Goal: Information Seeking & Learning: Learn about a topic

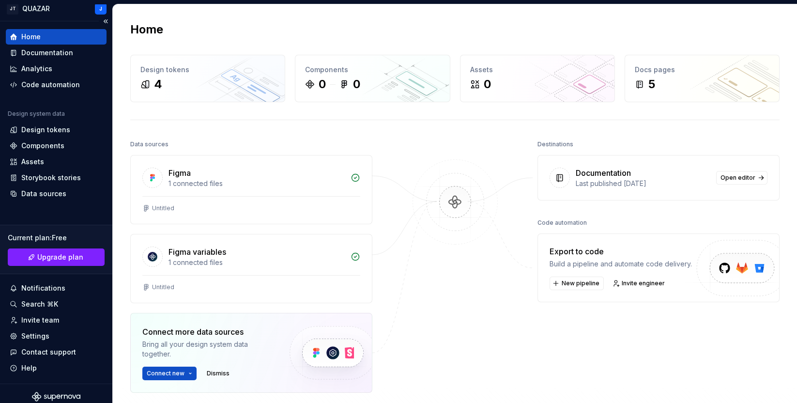
scroll to position [15, 0]
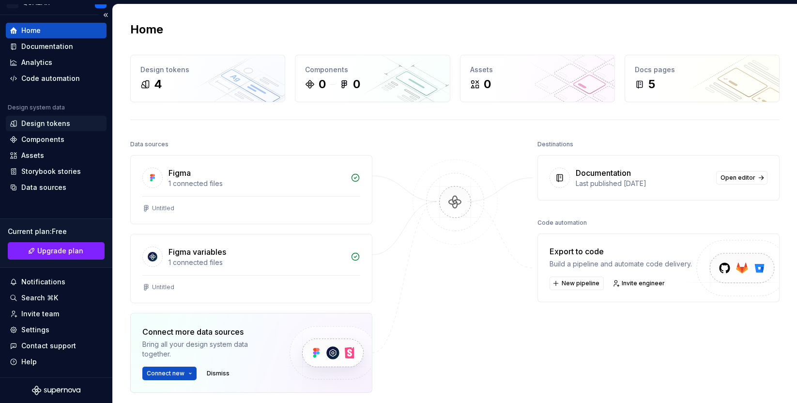
click at [40, 122] on div "Design tokens" at bounding box center [45, 124] width 49 height 10
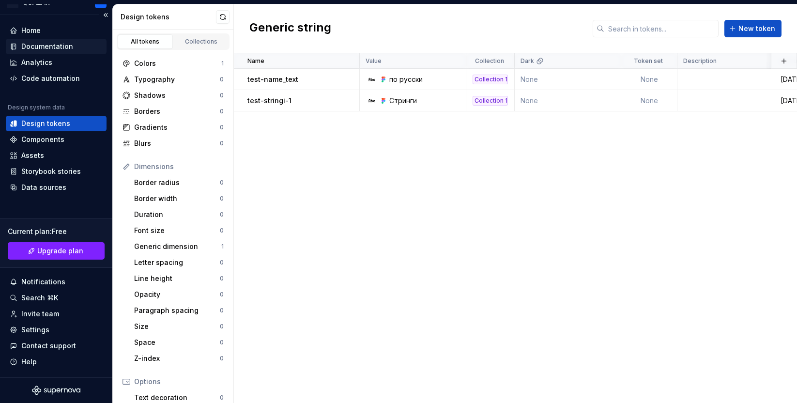
click at [27, 45] on div "Documentation" at bounding box center [47, 47] width 52 height 10
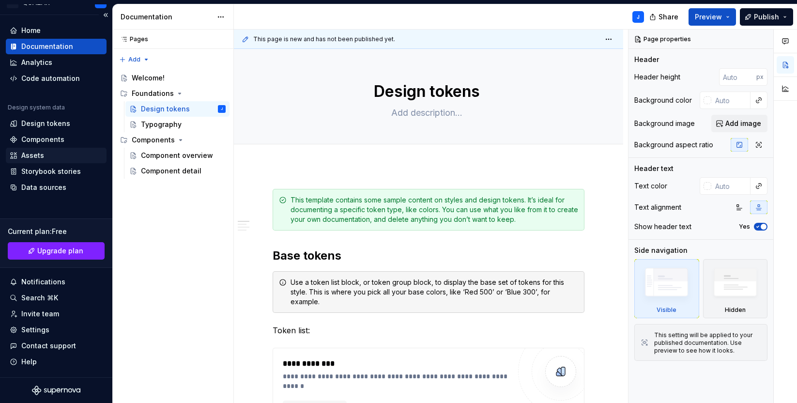
click at [44, 157] on div "Assets" at bounding box center [56, 156] width 93 height 10
click at [32, 158] on div "Assets" at bounding box center [32, 156] width 23 height 10
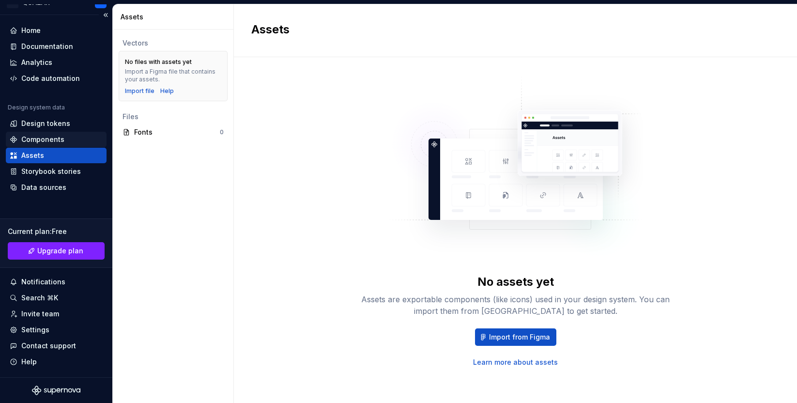
click at [35, 135] on div "Components" at bounding box center [42, 140] width 43 height 10
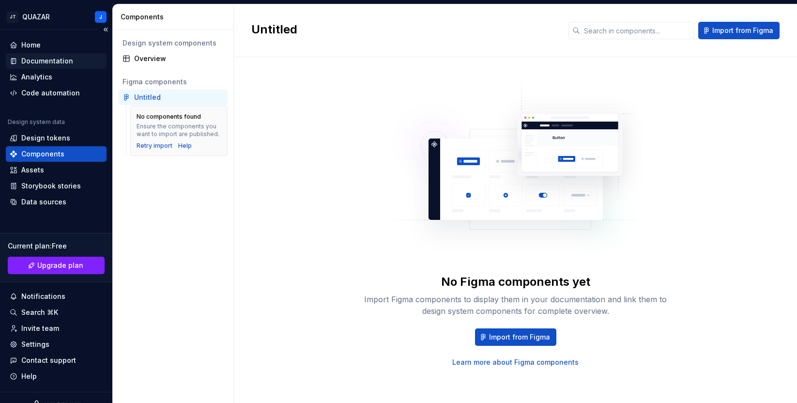
click at [27, 63] on div "Documentation" at bounding box center [47, 61] width 52 height 10
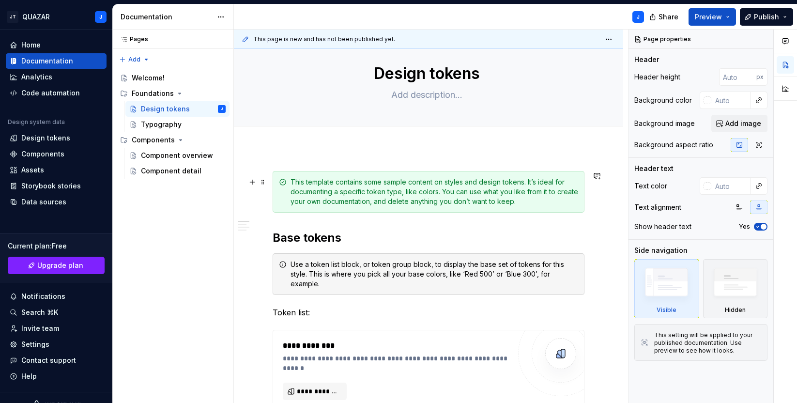
scroll to position [44, 0]
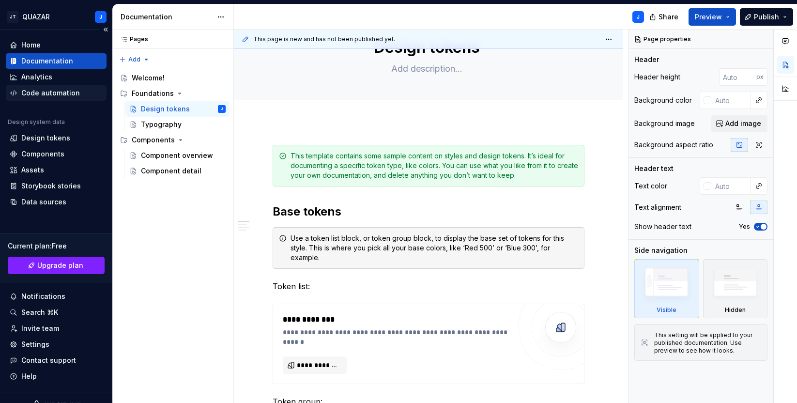
click at [32, 90] on div "Code automation" at bounding box center [50, 93] width 59 height 10
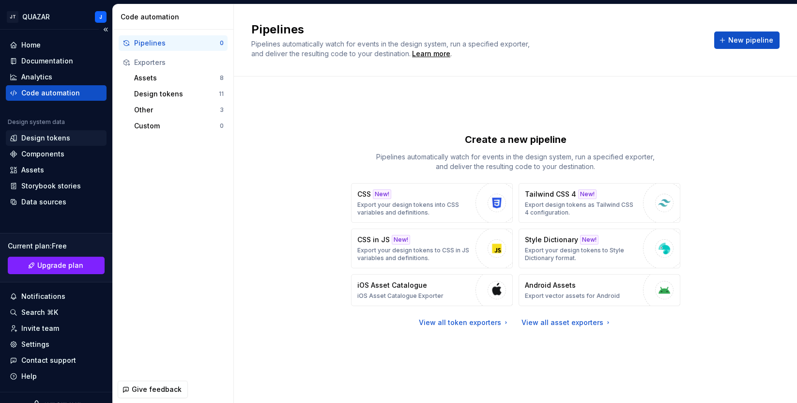
click at [65, 142] on div "Design tokens" at bounding box center [45, 138] width 49 height 10
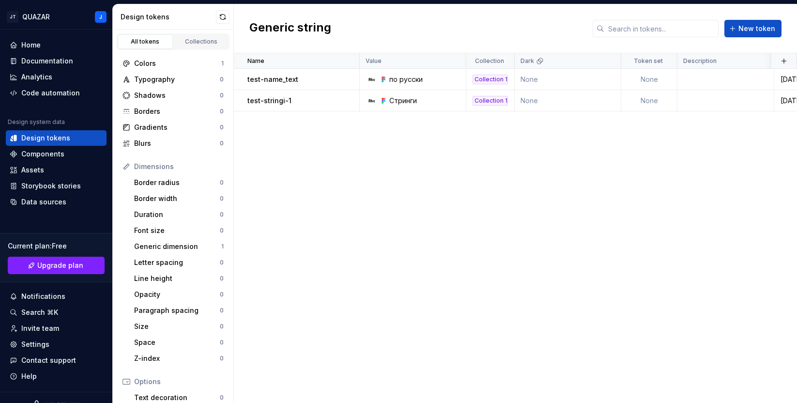
scroll to position [0, 0]
click at [34, 62] on div "Documentation" at bounding box center [47, 61] width 52 height 10
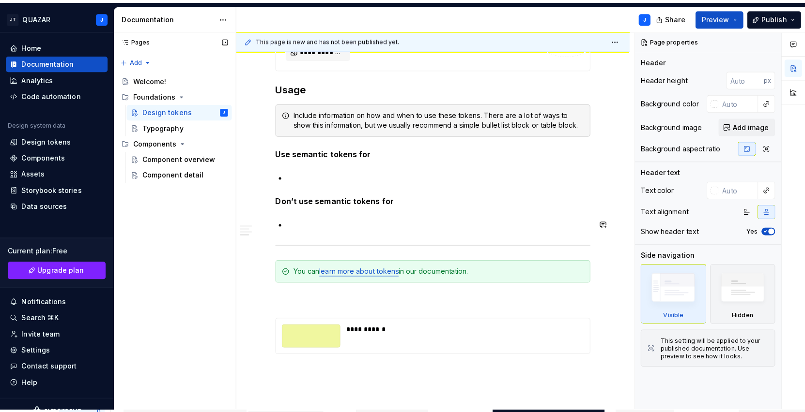
scroll to position [838, 0]
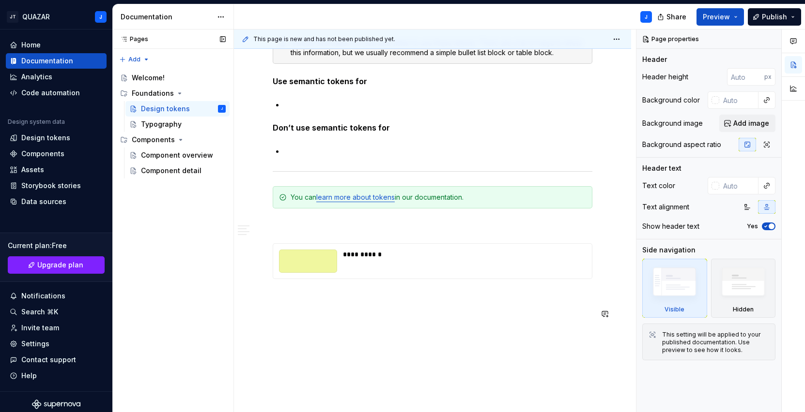
type textarea "*"
